Goal: Information Seeking & Learning: Understand process/instructions

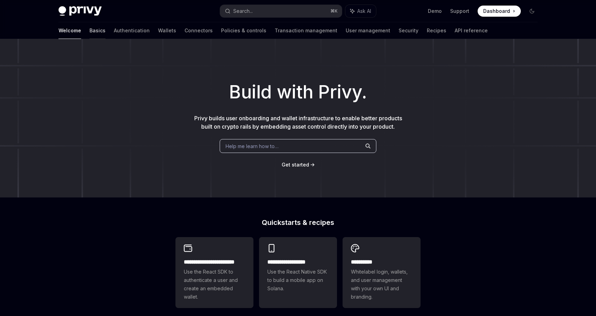
click at [89, 29] on link "Basics" at bounding box center [97, 30] width 16 height 17
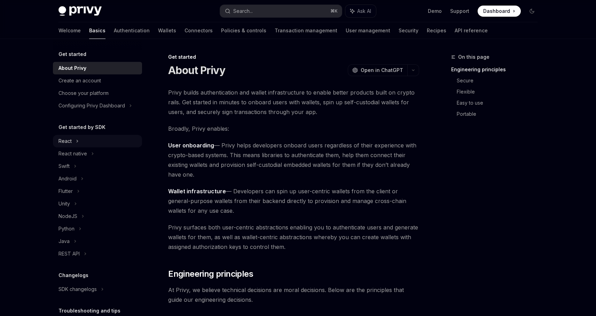
click at [86, 144] on div "React" at bounding box center [97, 141] width 89 height 13
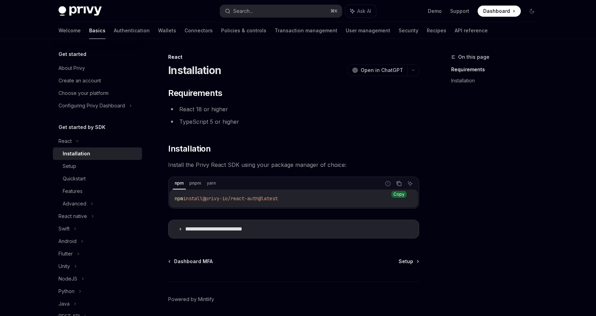
click at [397, 185] on icon "Copy the contents from the code block" at bounding box center [399, 184] width 6 height 6
click at [260, 12] on button "Search... ⌘ K" at bounding box center [281, 11] width 122 height 13
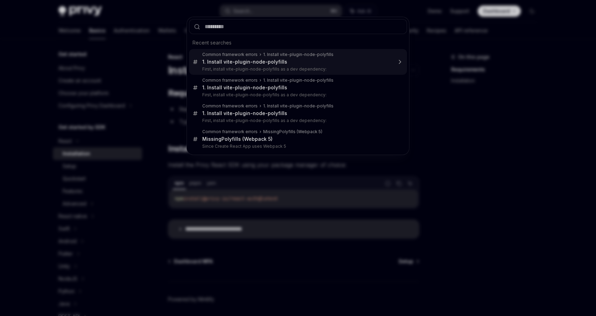
click at [261, 59] on div "1. Install vite-plugin-node-polyfills" at bounding box center [244, 62] width 85 height 6
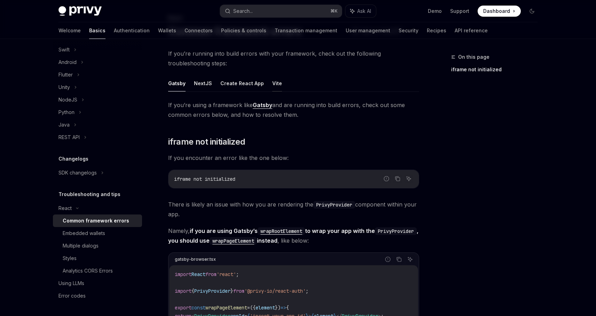
click at [274, 80] on button "Vite" at bounding box center [277, 83] width 10 height 16
type textarea "*"
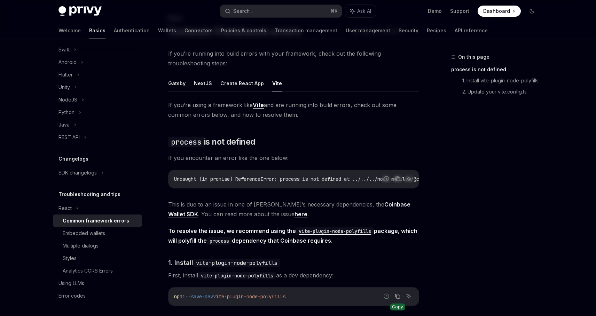
click at [395, 297] on icon "Copy the contents from the code block" at bounding box center [396, 295] width 3 height 3
